Goal: Information Seeking & Learning: Learn about a topic

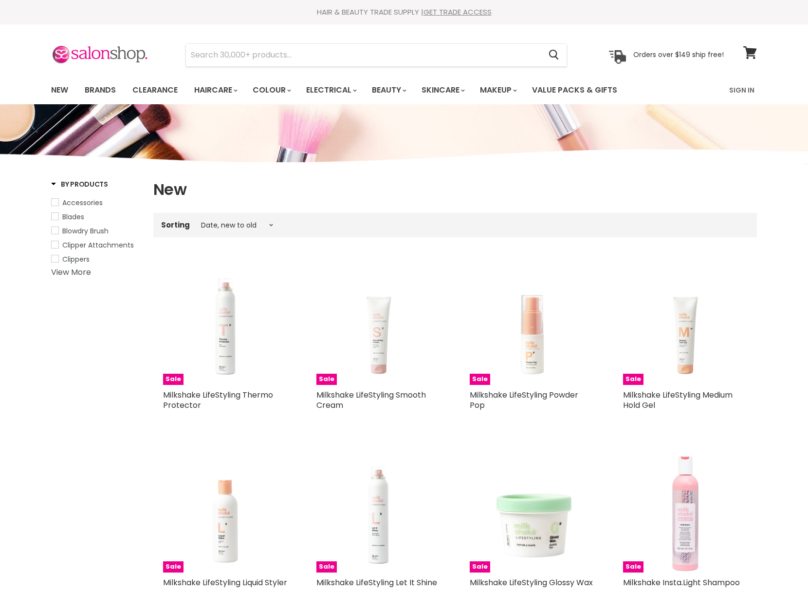
select select "created-descending"
click at [99, 86] on link "Brands" at bounding box center [100, 90] width 46 height 20
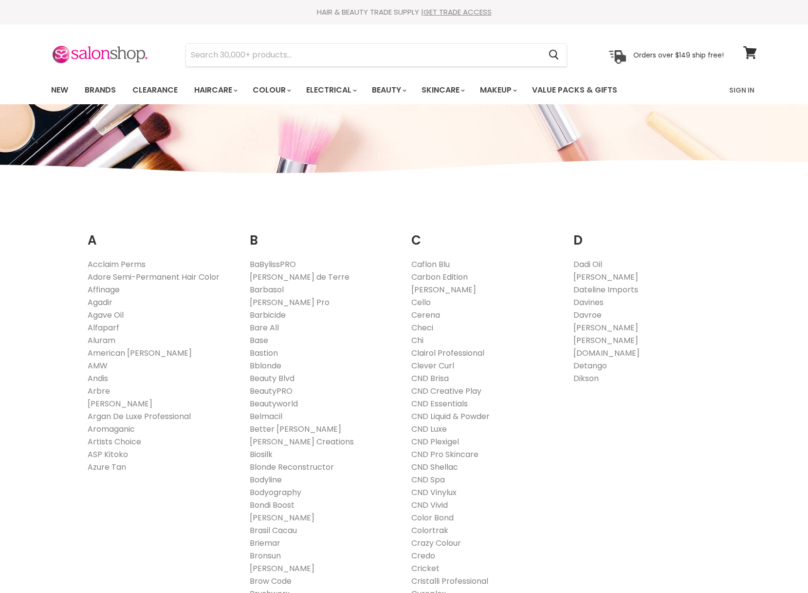
scroll to position [58, 0]
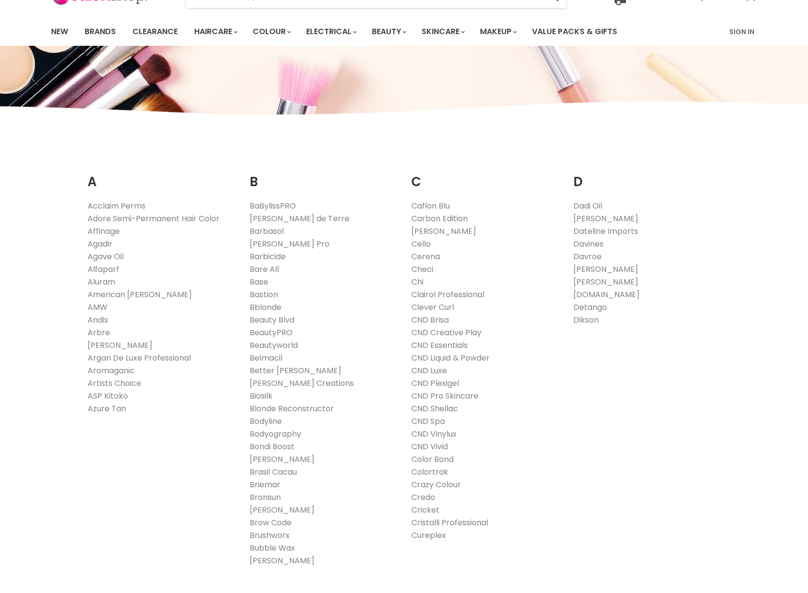
click at [445, 411] on link "CND Shellac" at bounding box center [434, 408] width 47 height 11
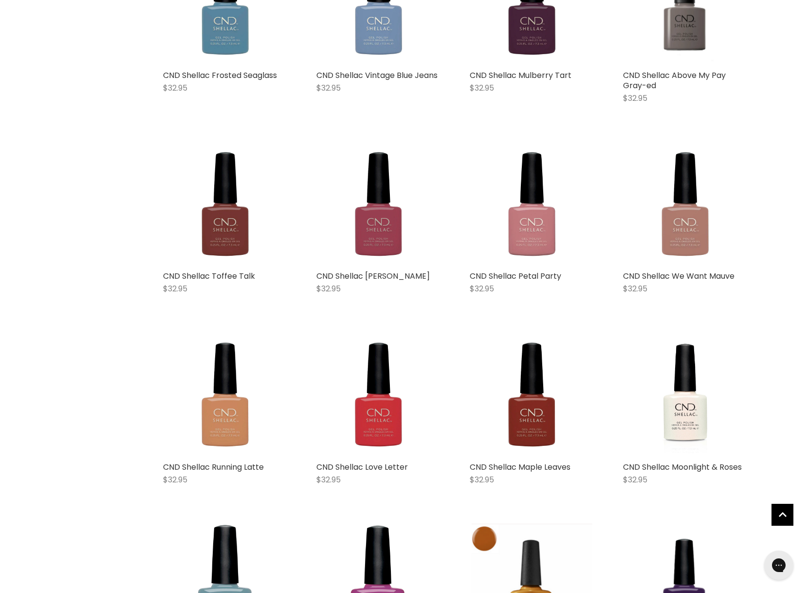
scroll to position [3910, 0]
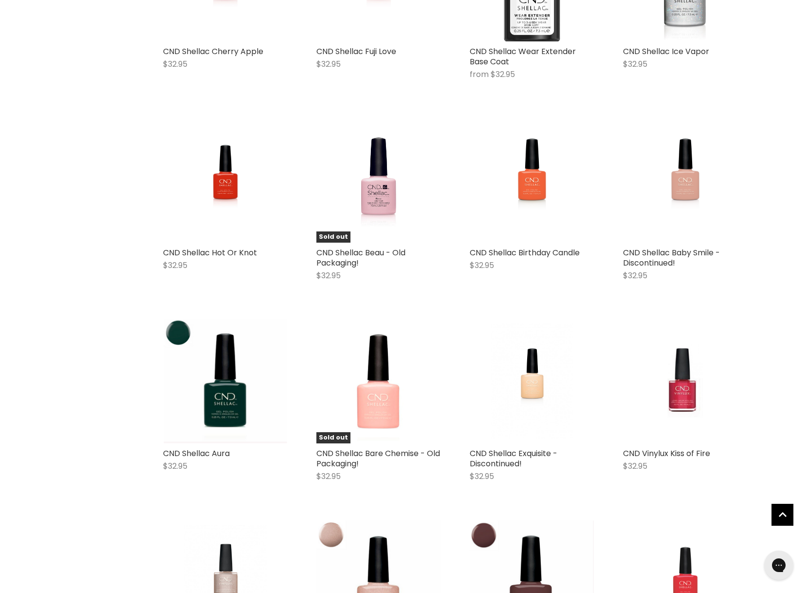
scroll to position [6982, 0]
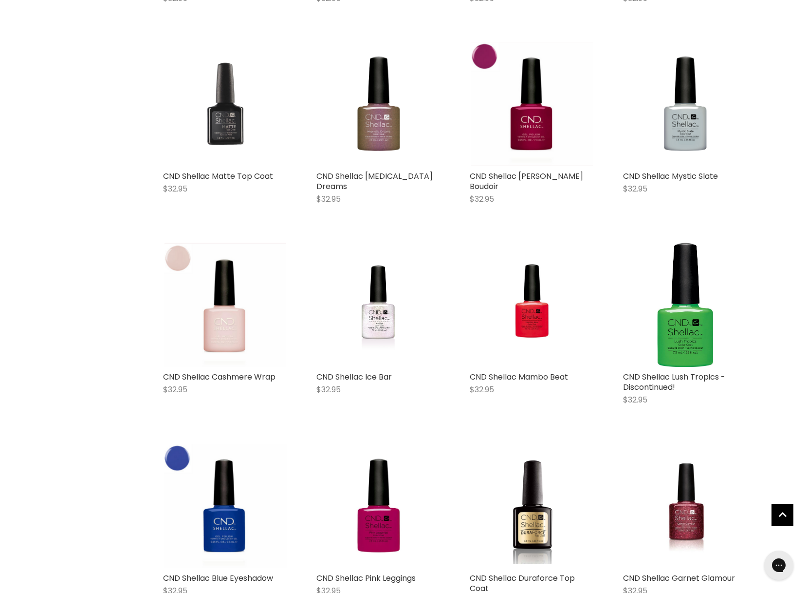
scroll to position [8077, 0]
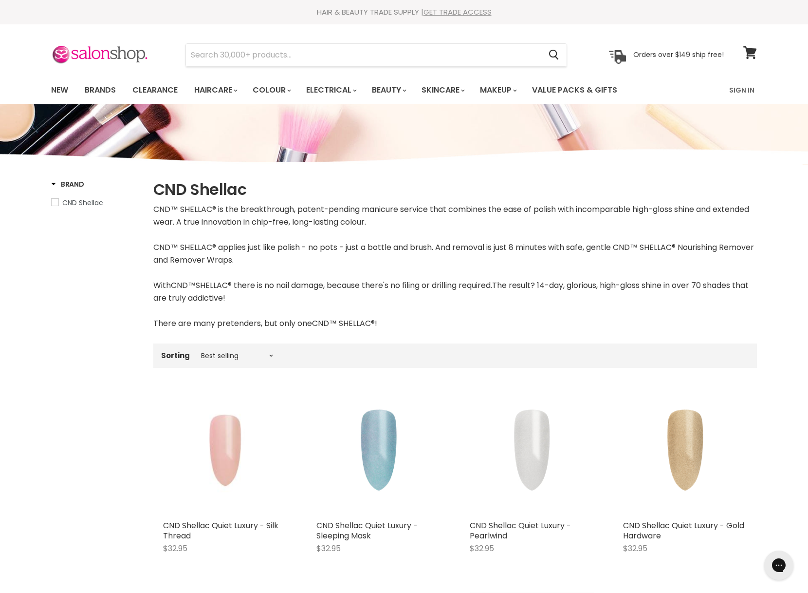
click at [468, 16] on link "GET TRADE ACCESS" at bounding box center [458, 12] width 68 height 10
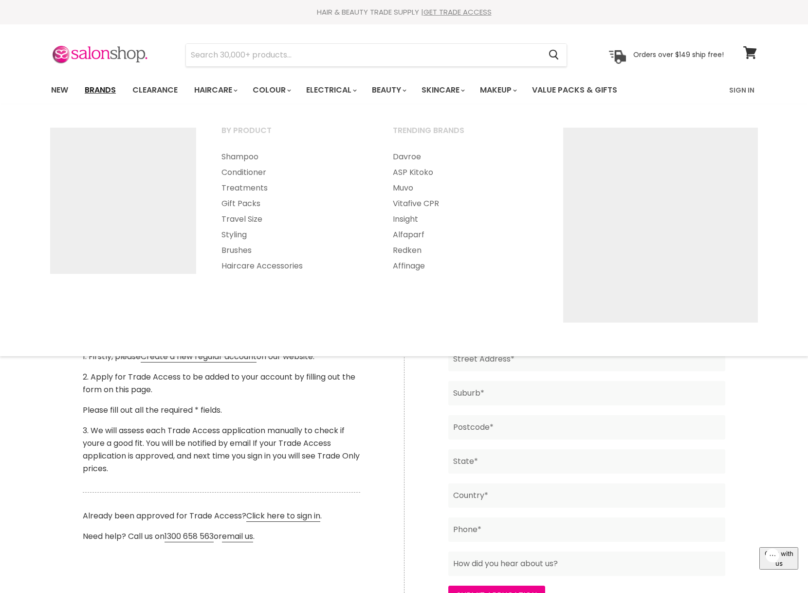
drag, startPoint x: 98, startPoint y: 88, endPoint x: 109, endPoint y: 89, distance: 10.8
click at [98, 88] on link "Brands" at bounding box center [100, 90] width 46 height 20
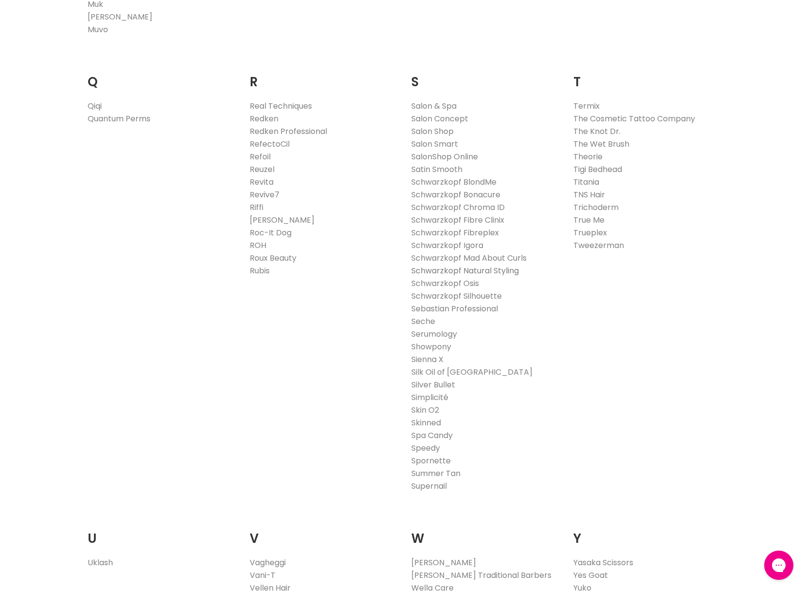
scroll to position [1452, 0]
click at [441, 346] on link "Showpony" at bounding box center [431, 345] width 40 height 11
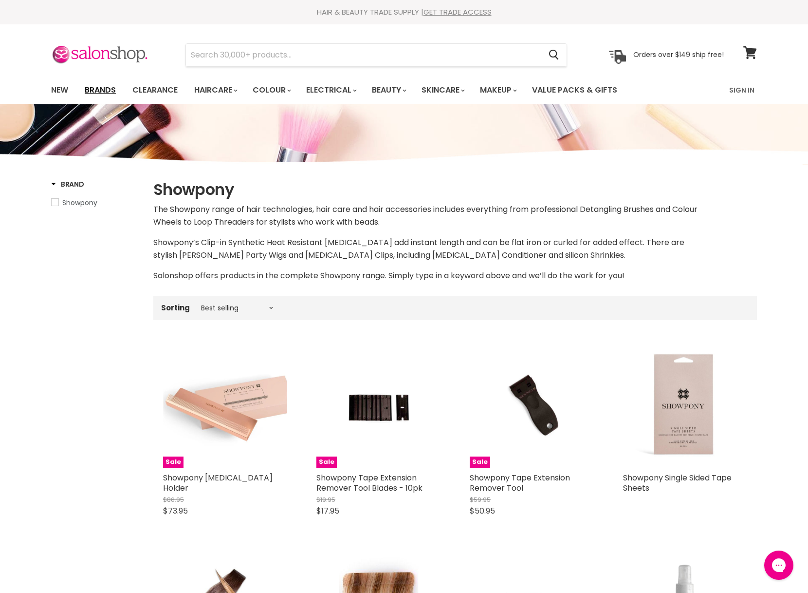
click at [105, 87] on link "Brands" at bounding box center [100, 90] width 46 height 20
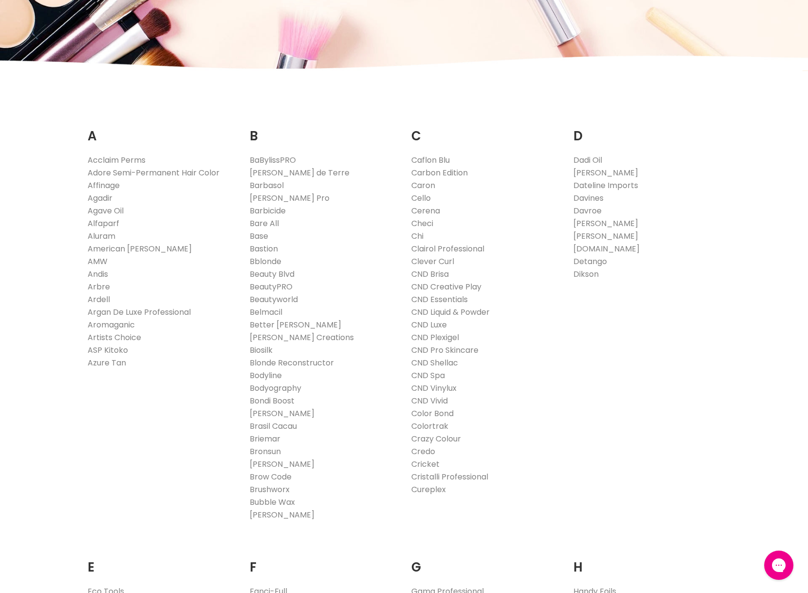
scroll to position [127, 0]
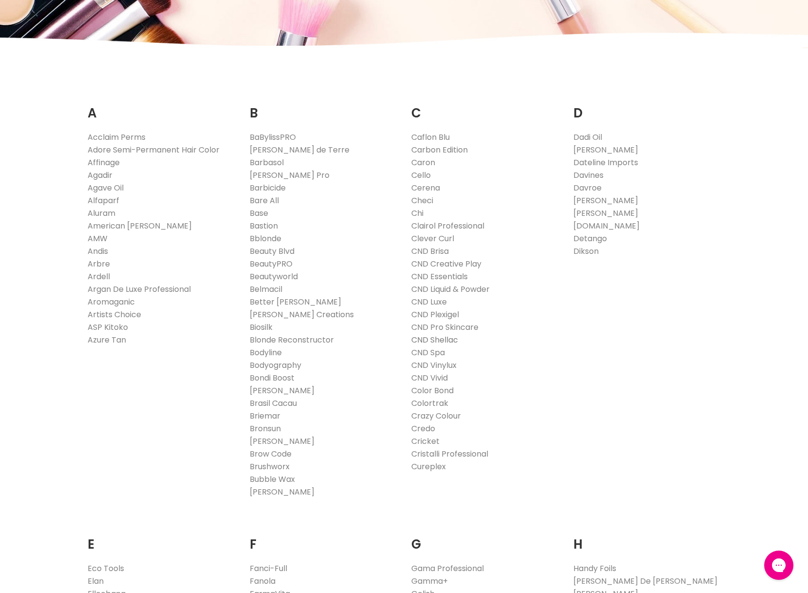
click at [431, 339] on link "CND Shellac" at bounding box center [434, 339] width 47 height 11
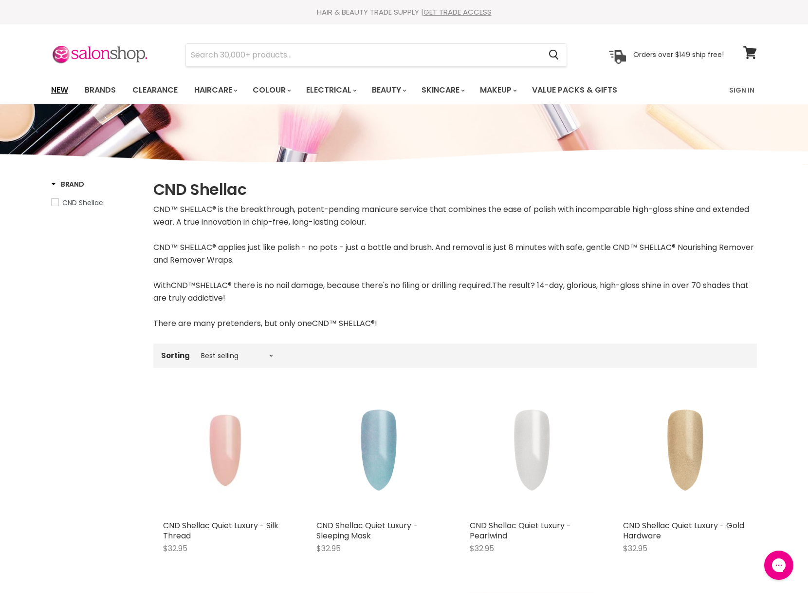
click at [55, 88] on link "New" at bounding box center [60, 90] width 32 height 20
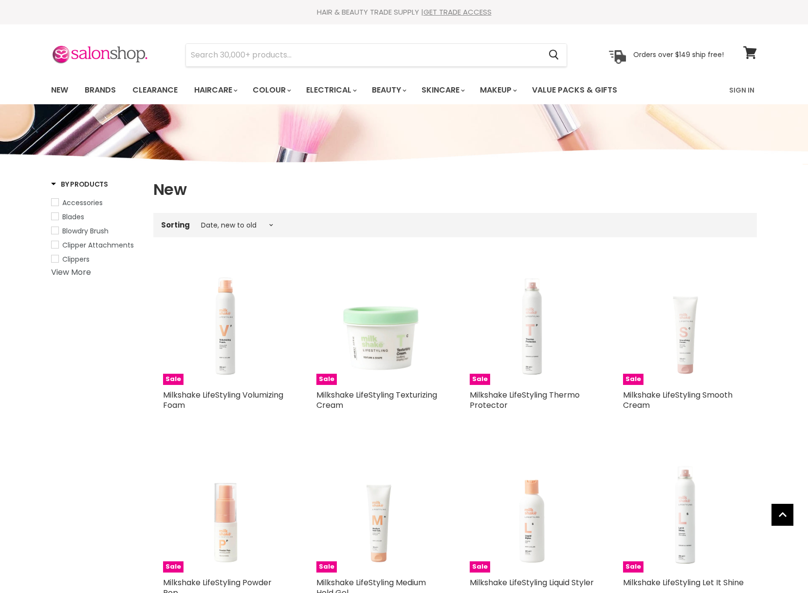
select select "created-descending"
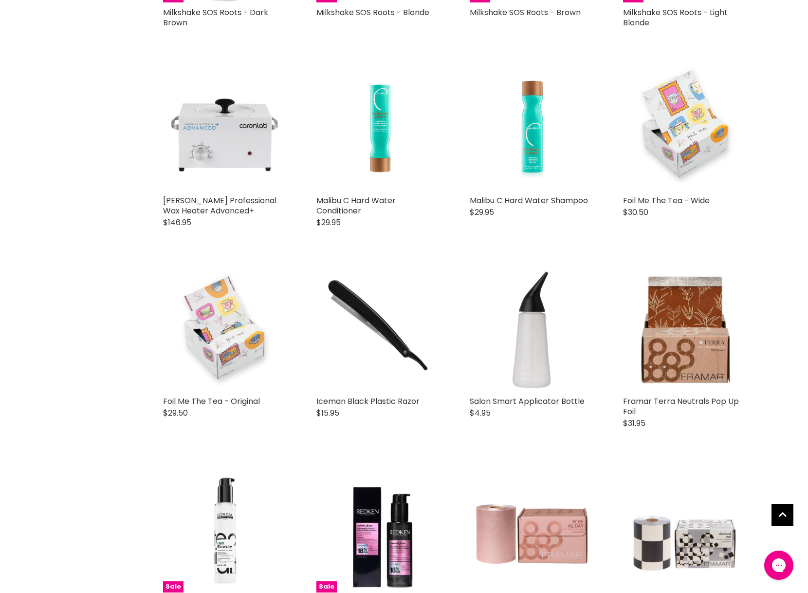
scroll to position [1123, 0]
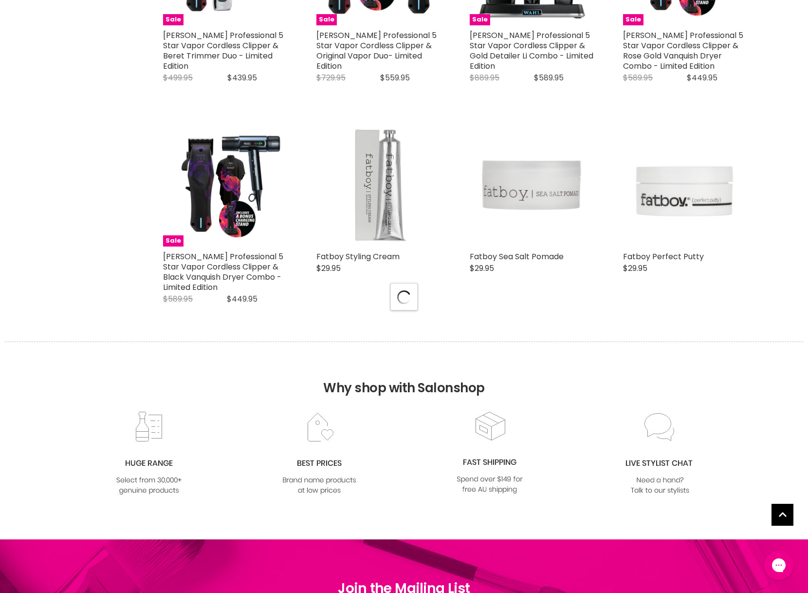
scroll to position [2334, 0]
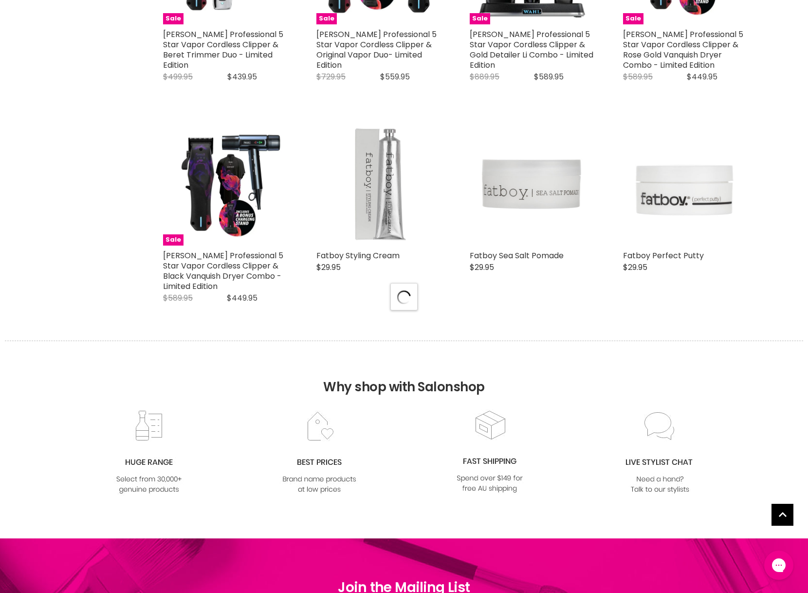
select select "created-descending"
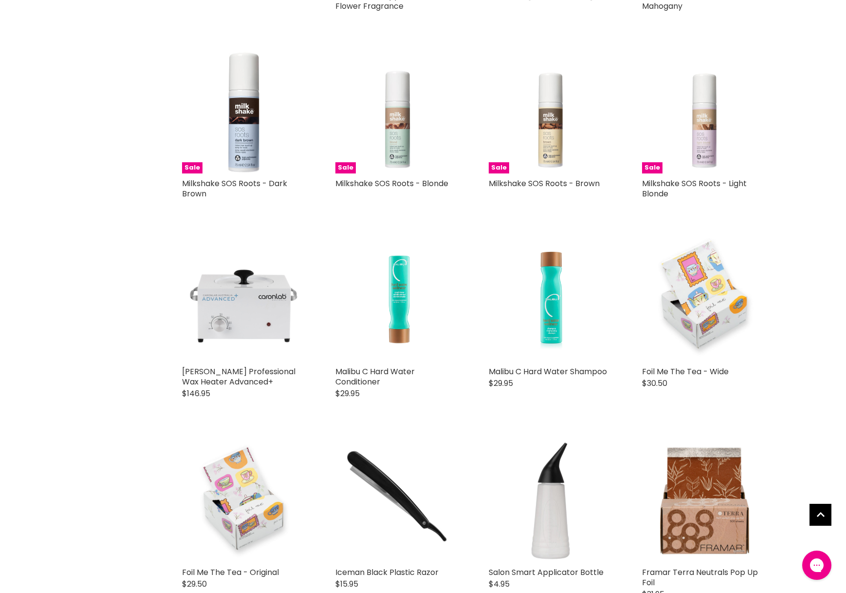
scroll to position [998, 0]
